Goal: Information Seeking & Learning: Learn about a topic

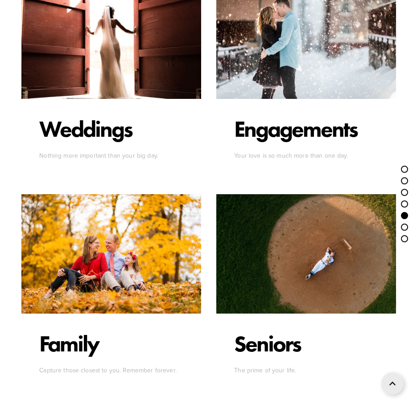
scroll to position [2377, 0]
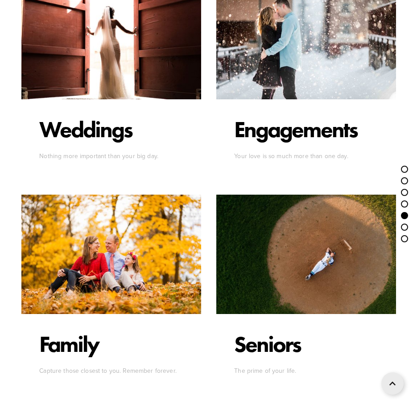
click at [93, 72] on div at bounding box center [111, 39] width 180 height 119
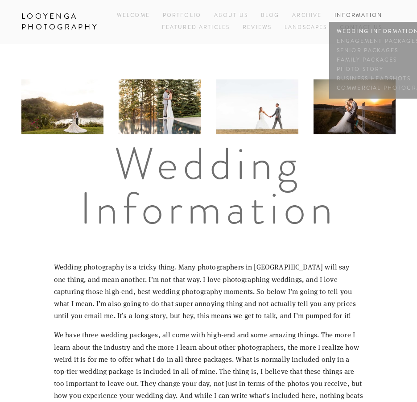
click at [369, 31] on link "Wedding Information" at bounding box center [385, 31] width 102 height 9
click at [356, 40] on link "Engagement Packages" at bounding box center [385, 41] width 102 height 9
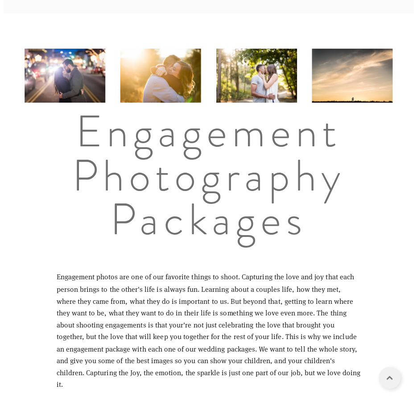
scroll to position [5, 0]
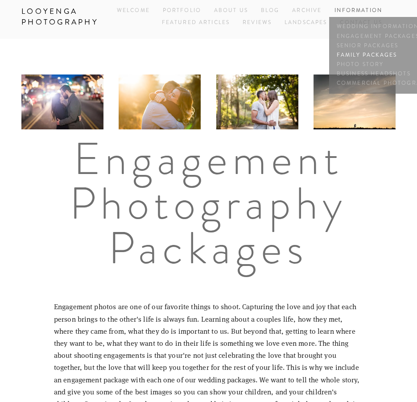
click at [358, 57] on link "Family Packages" at bounding box center [385, 54] width 102 height 9
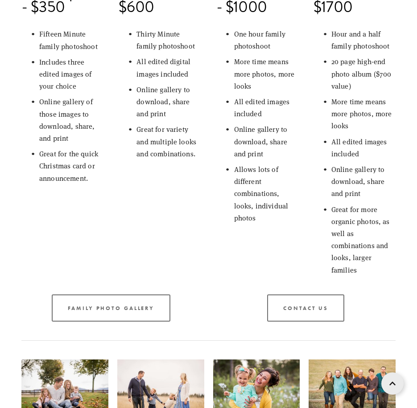
scroll to position [373, 0]
